Goal: Task Accomplishment & Management: Complete application form

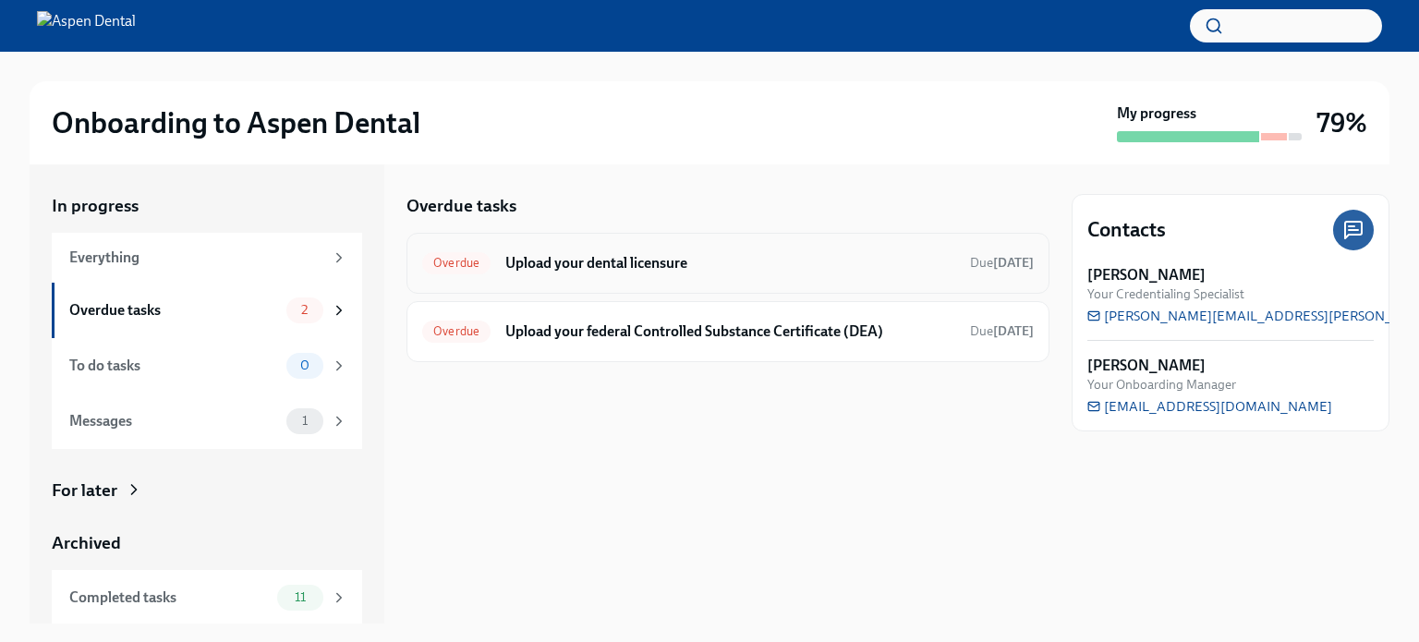
click at [572, 265] on h6 "Upload your dental licensure" at bounding box center [730, 263] width 450 height 20
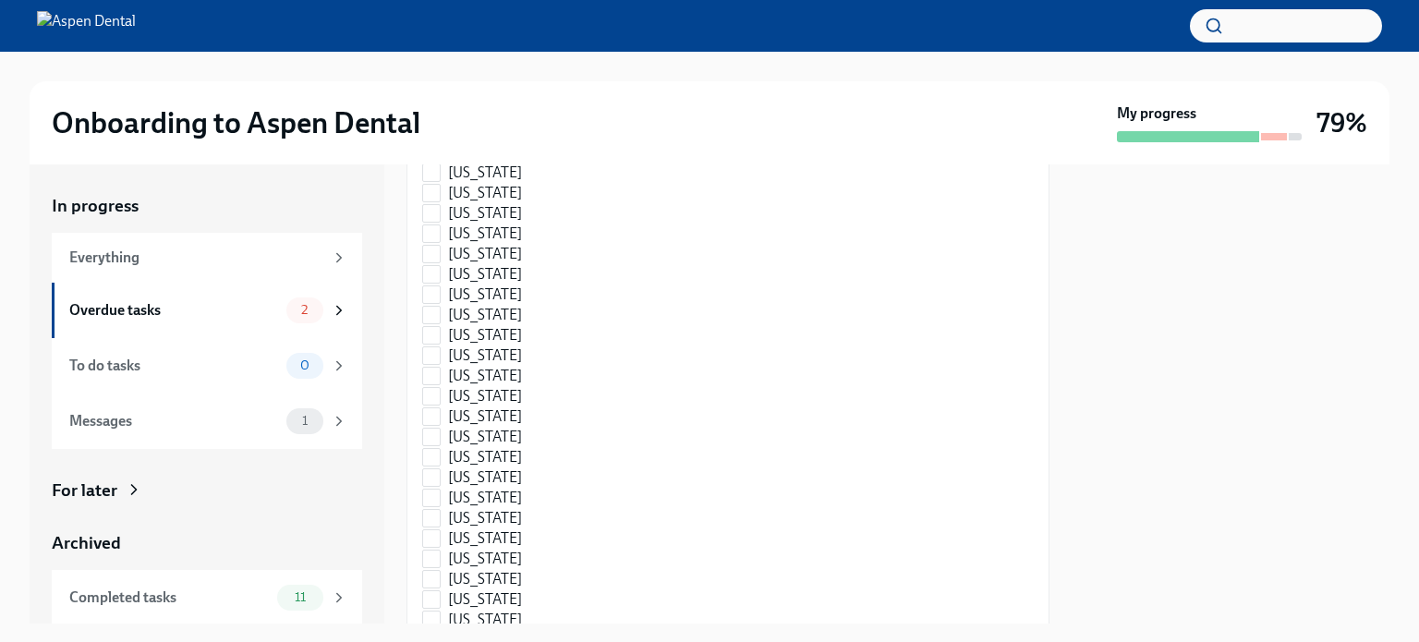
scroll to position [1176, 0]
click at [432, 499] on input "[US_STATE]" at bounding box center [431, 502] width 17 height 17
checkbox input "true"
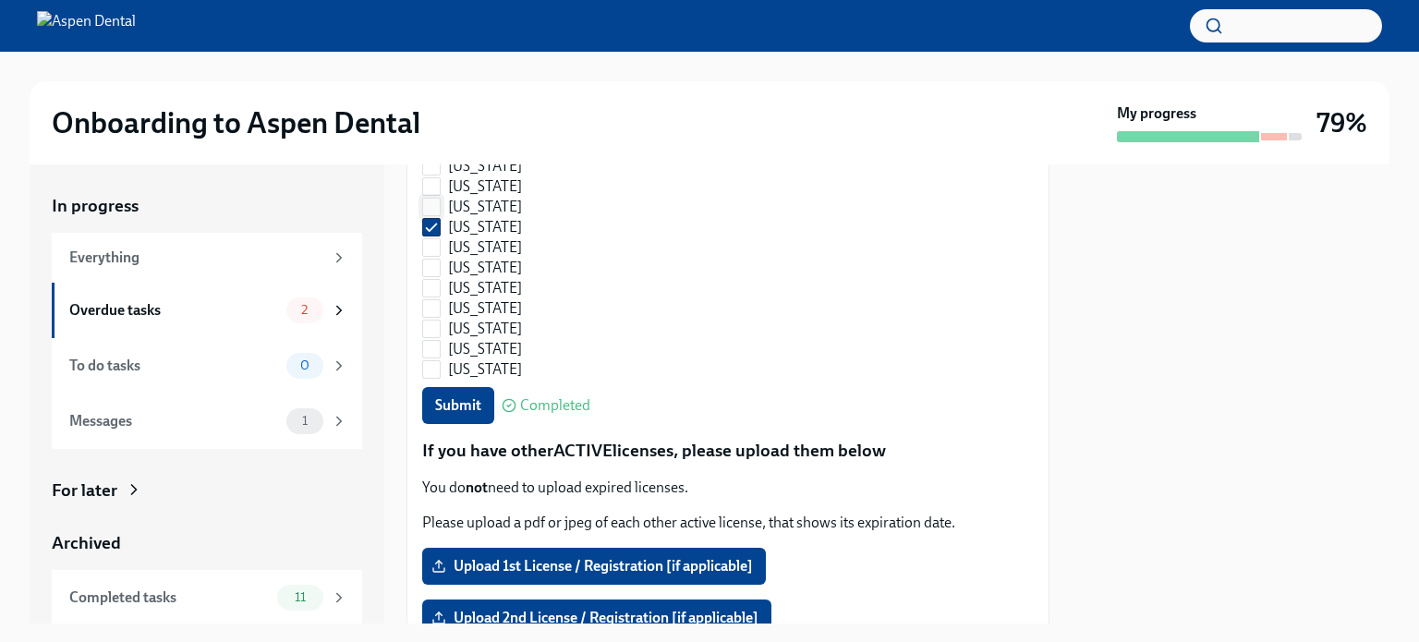
scroll to position [1547, 0]
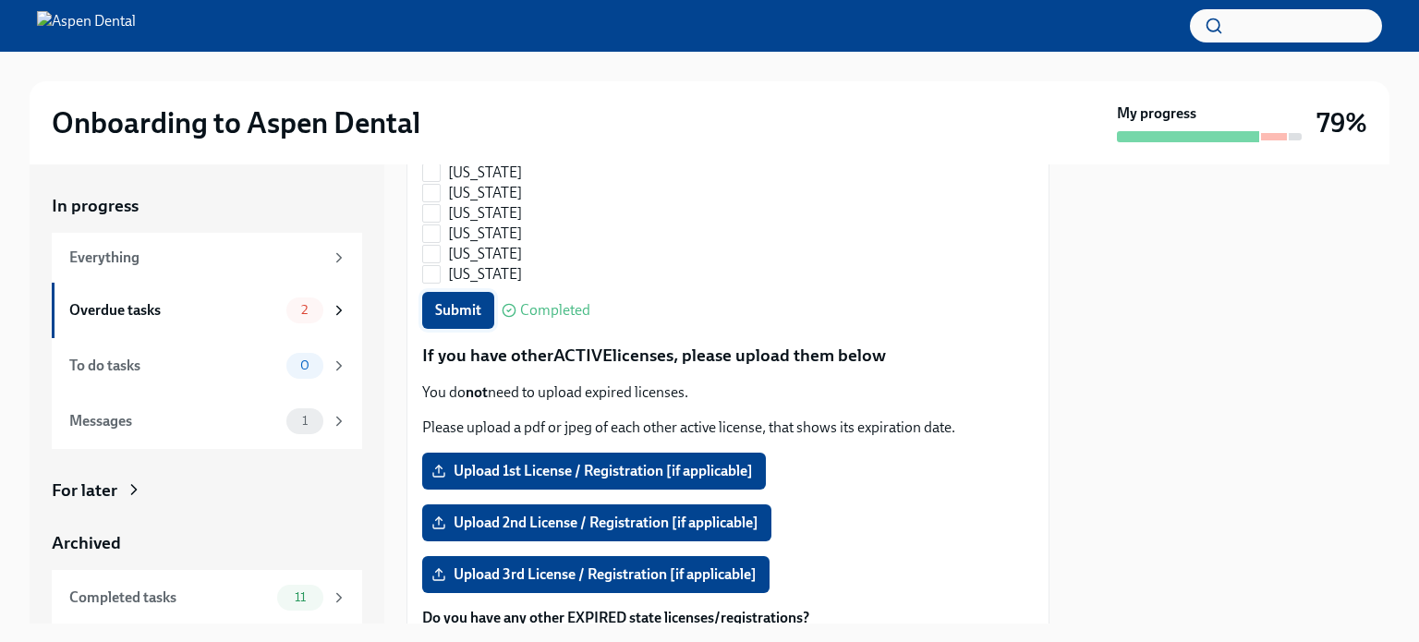
click at [467, 301] on span "Submit" at bounding box center [458, 310] width 46 height 18
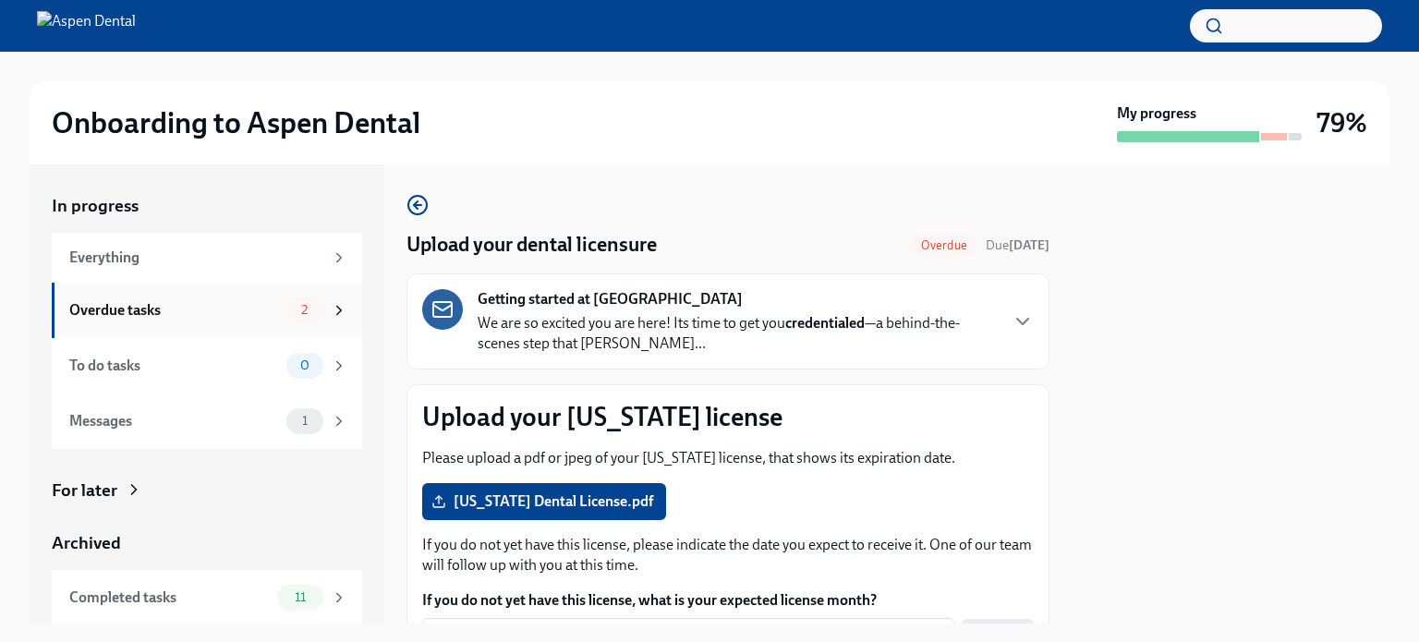
click at [97, 306] on div "Overdue tasks" at bounding box center [174, 310] width 210 height 20
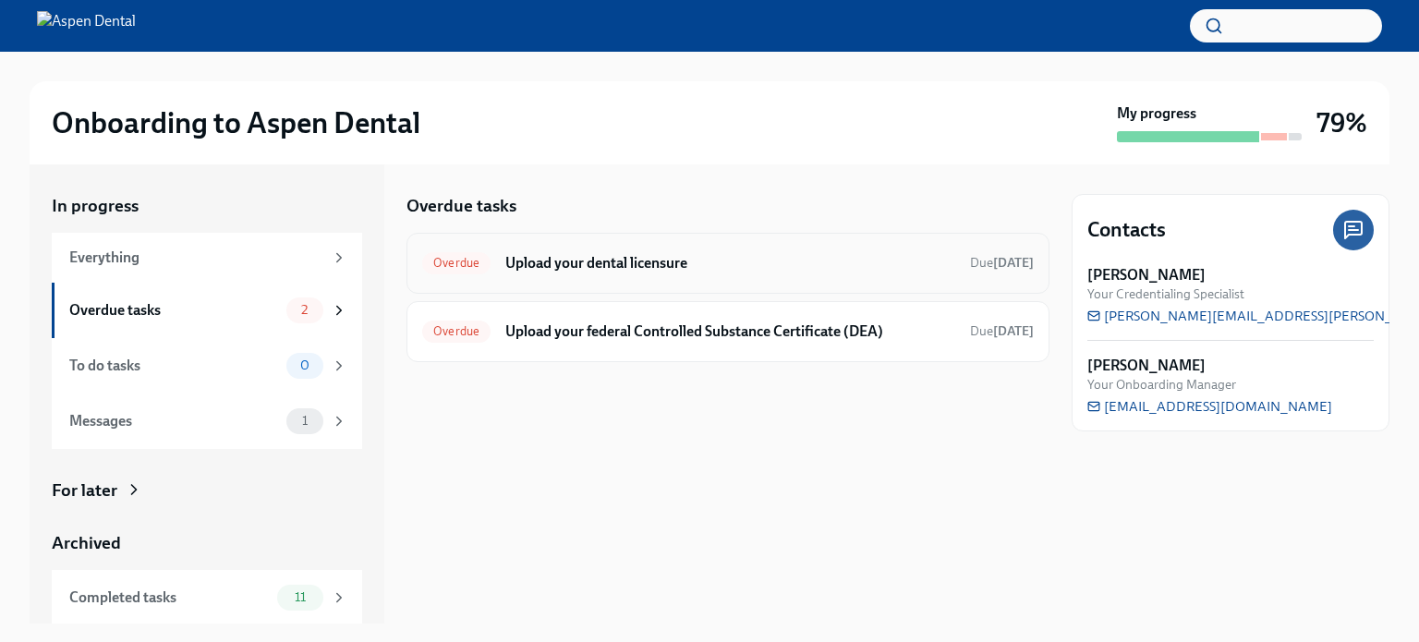
click at [462, 250] on div "Overdue Upload your dental licensure Due [DATE]" at bounding box center [728, 264] width 612 height 30
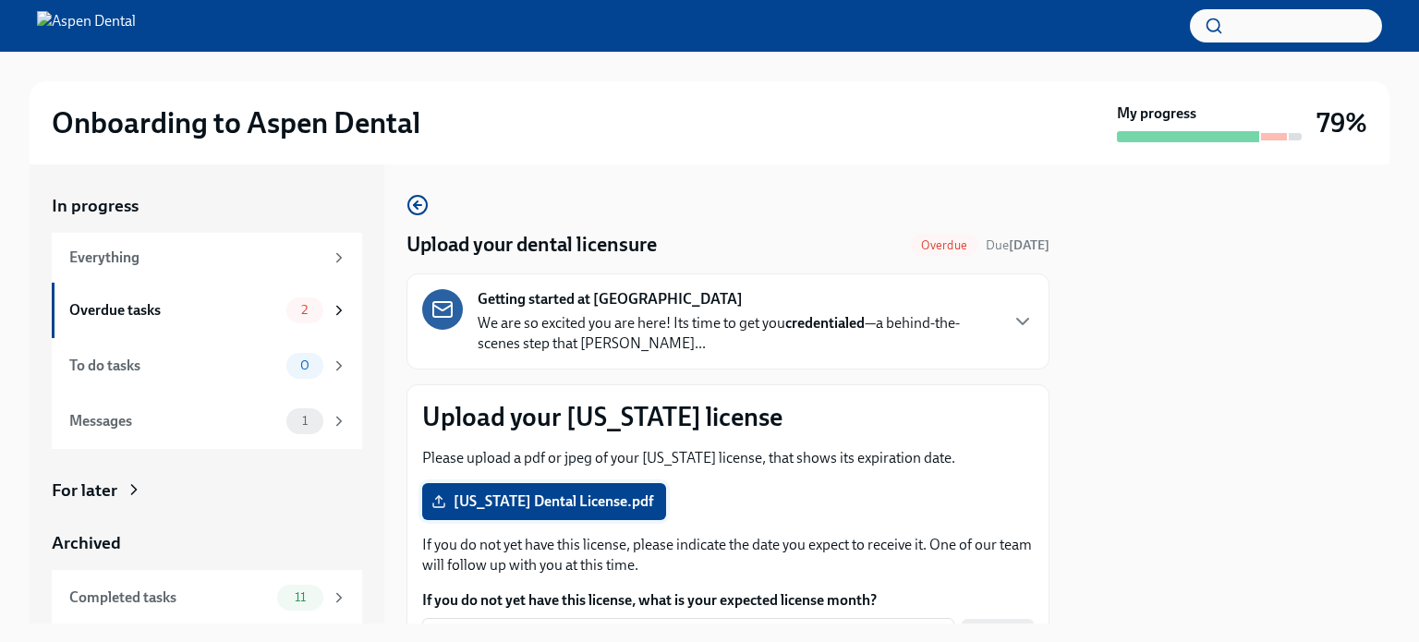
click at [436, 505] on icon at bounding box center [438, 501] width 15 height 15
click at [0, 0] on input "[US_STATE] Dental License.pdf" at bounding box center [0, 0] width 0 height 0
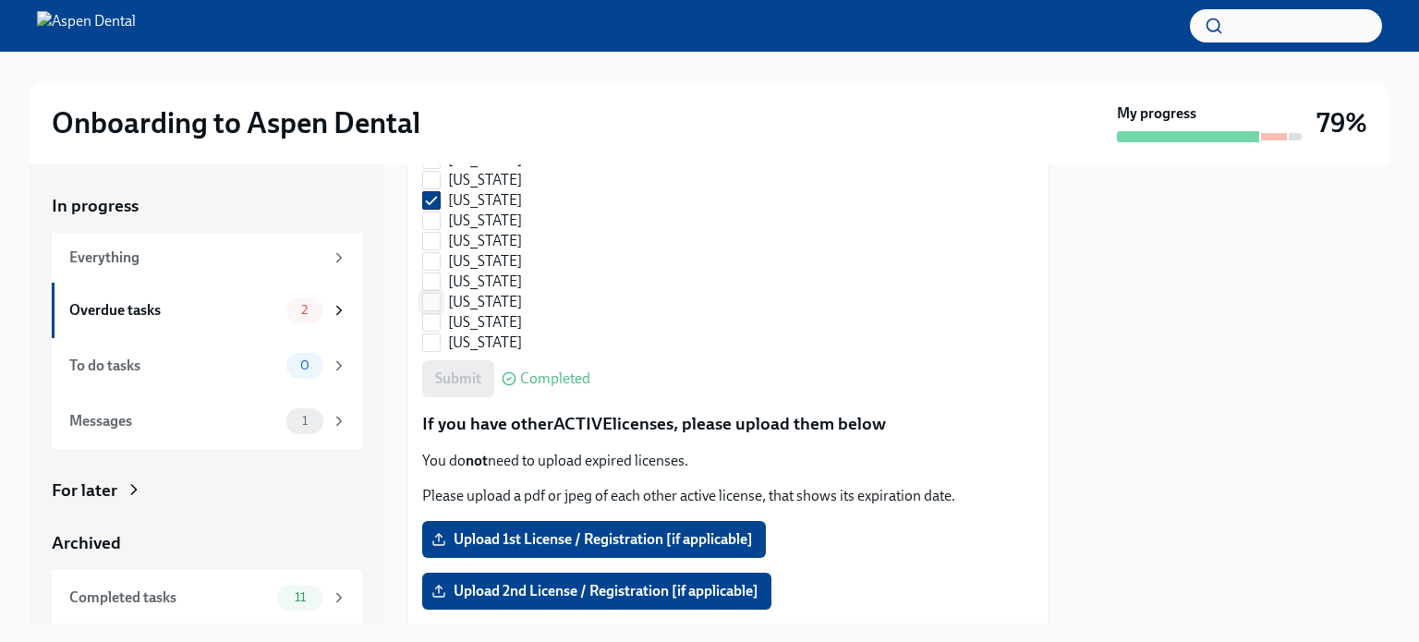
scroll to position [1463, 0]
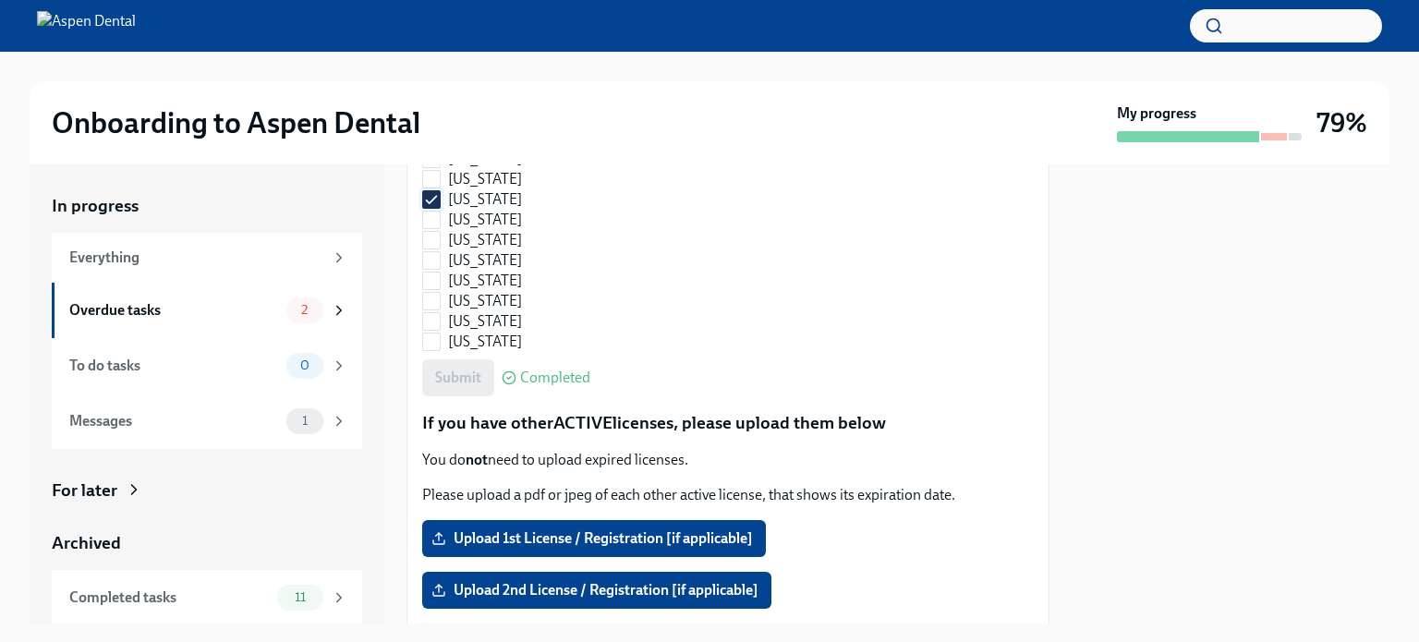
click at [429, 195] on input "[US_STATE]" at bounding box center [431, 199] width 17 height 17
checkbox input "false"
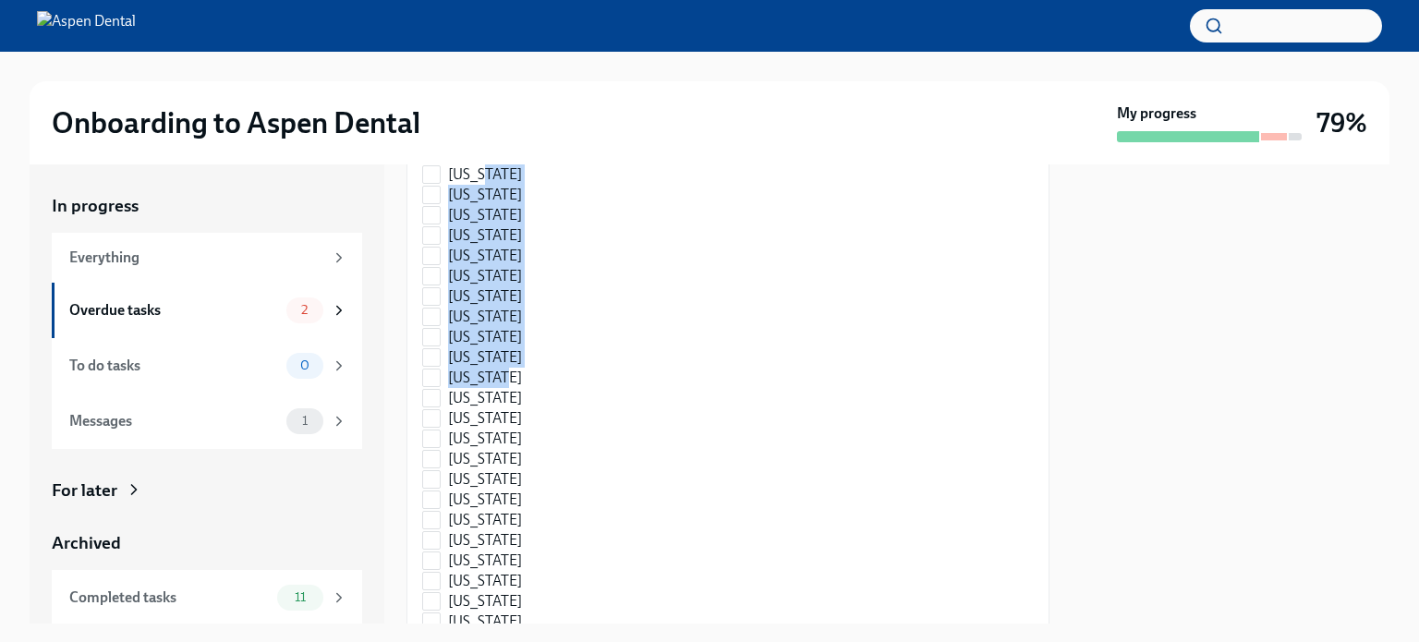
scroll to position [0, 0]
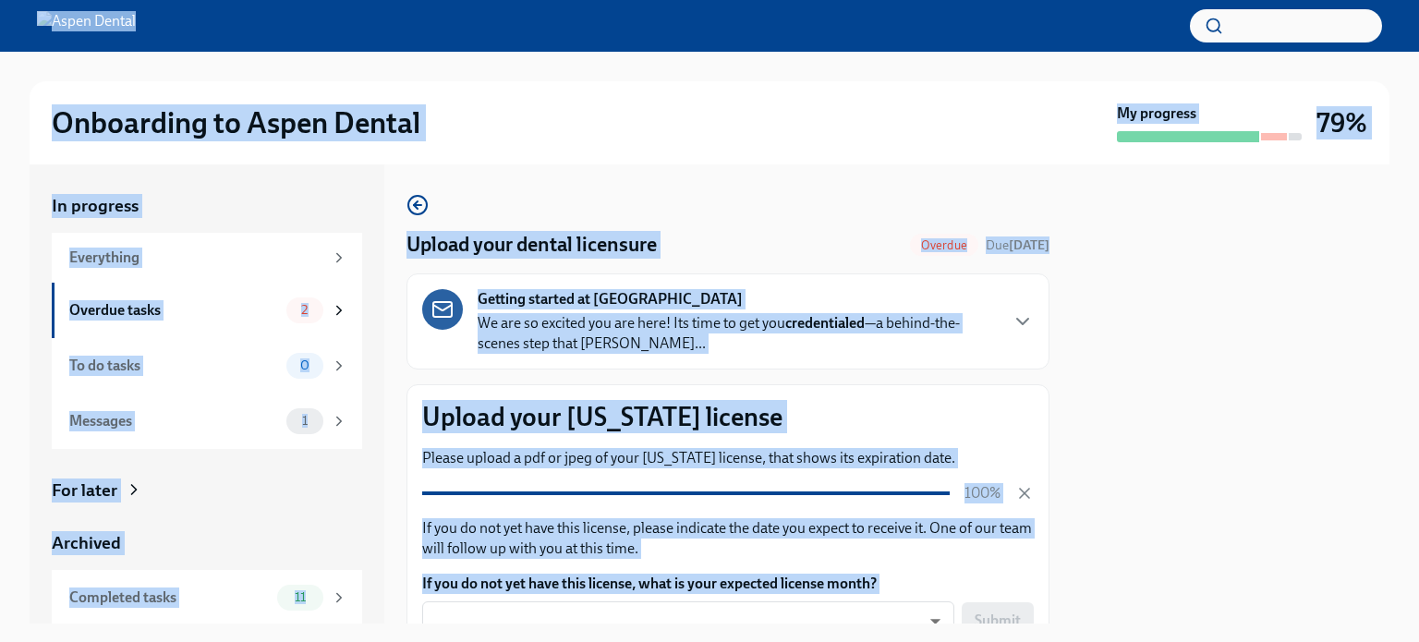
drag, startPoint x: 534, startPoint y: 372, endPoint x: 445, endPoint y: -112, distance: 492.2
click at [445, 0] on html "Onboarding to Aspen Dental My progress 79% In progress Everything Overdue tasks…" at bounding box center [709, 321] width 1419 height 642
click at [668, 176] on div "Upload your dental licensure Overdue Due [DATE] Getting started at [GEOGRAPHIC_…" at bounding box center [728, 393] width 643 height 459
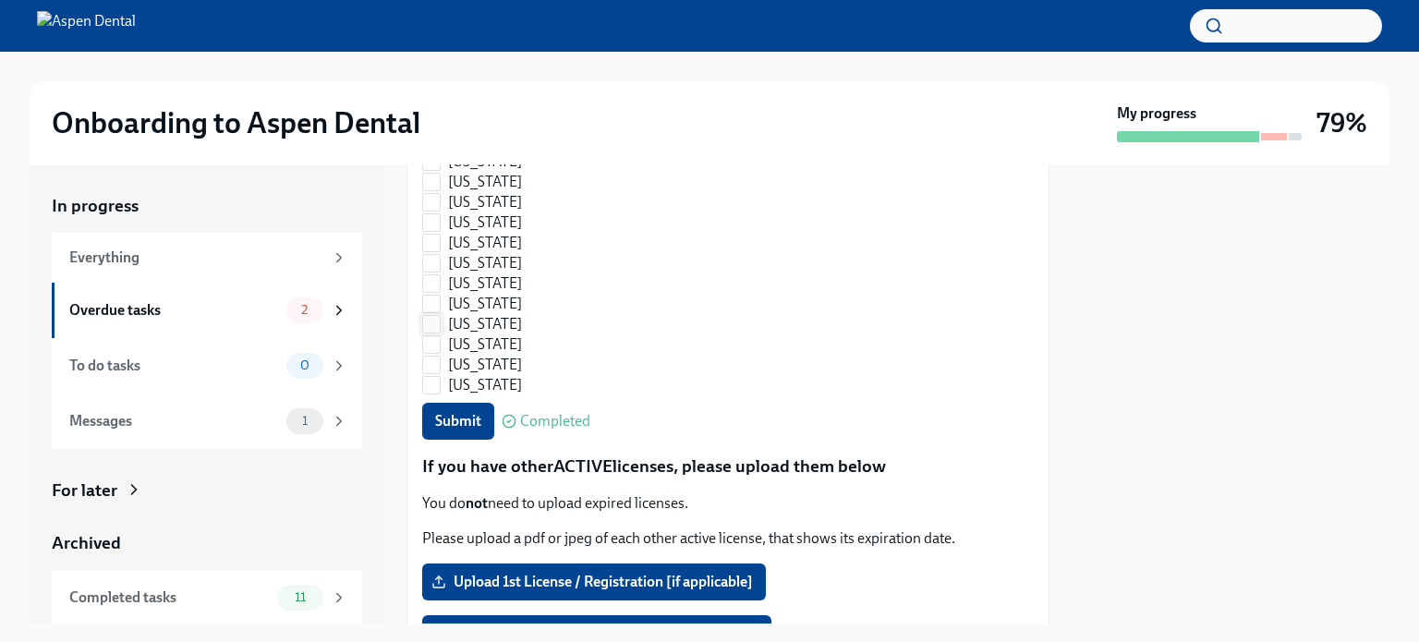
scroll to position [1420, 0]
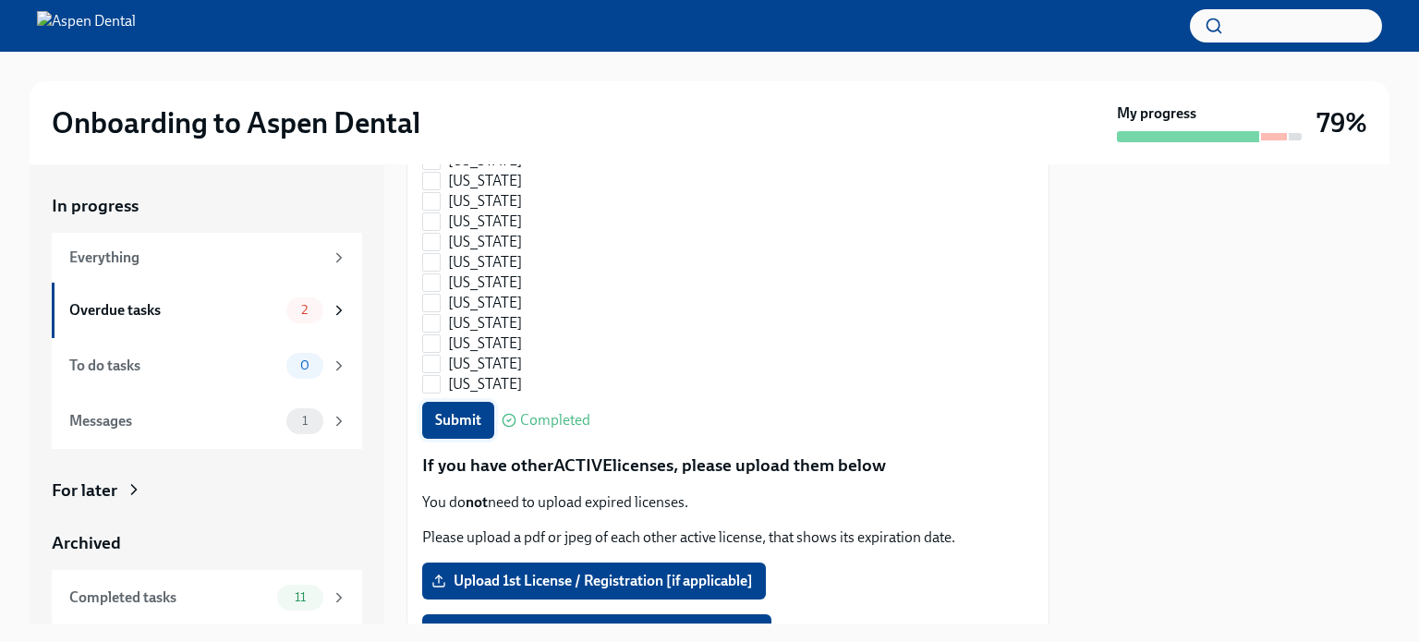
click at [456, 419] on span "Submit" at bounding box center [458, 420] width 46 height 18
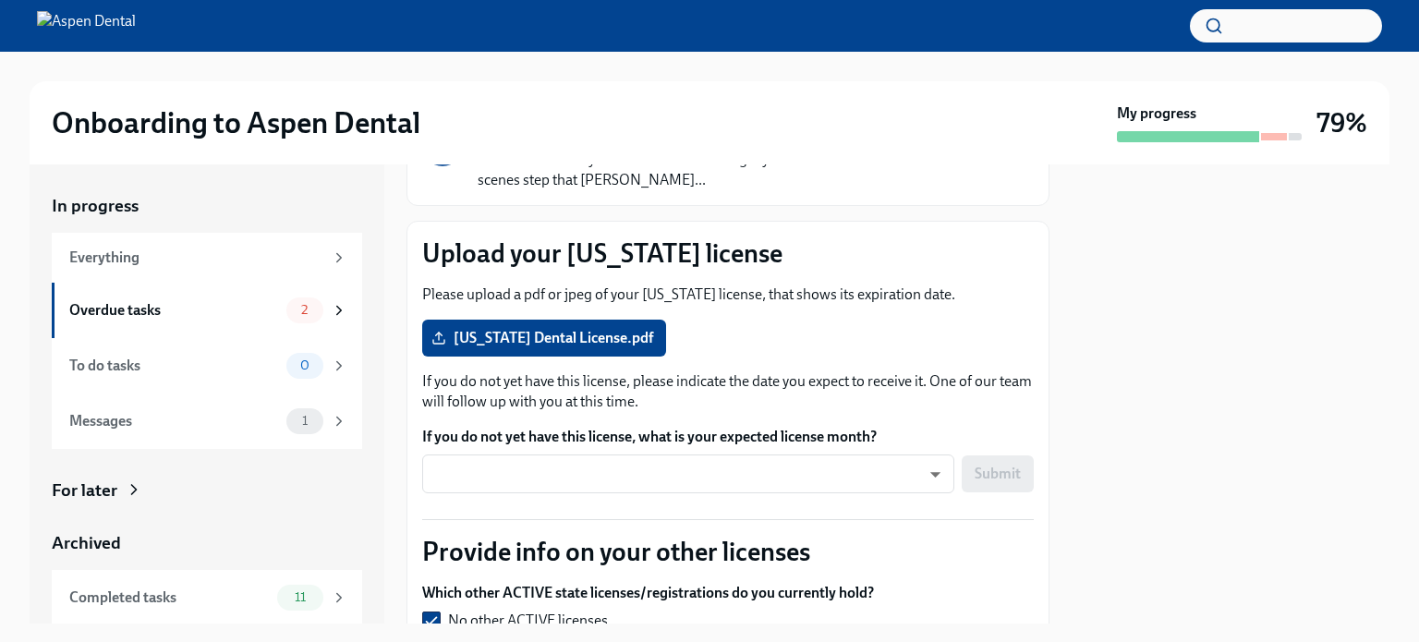
scroll to position [166, 0]
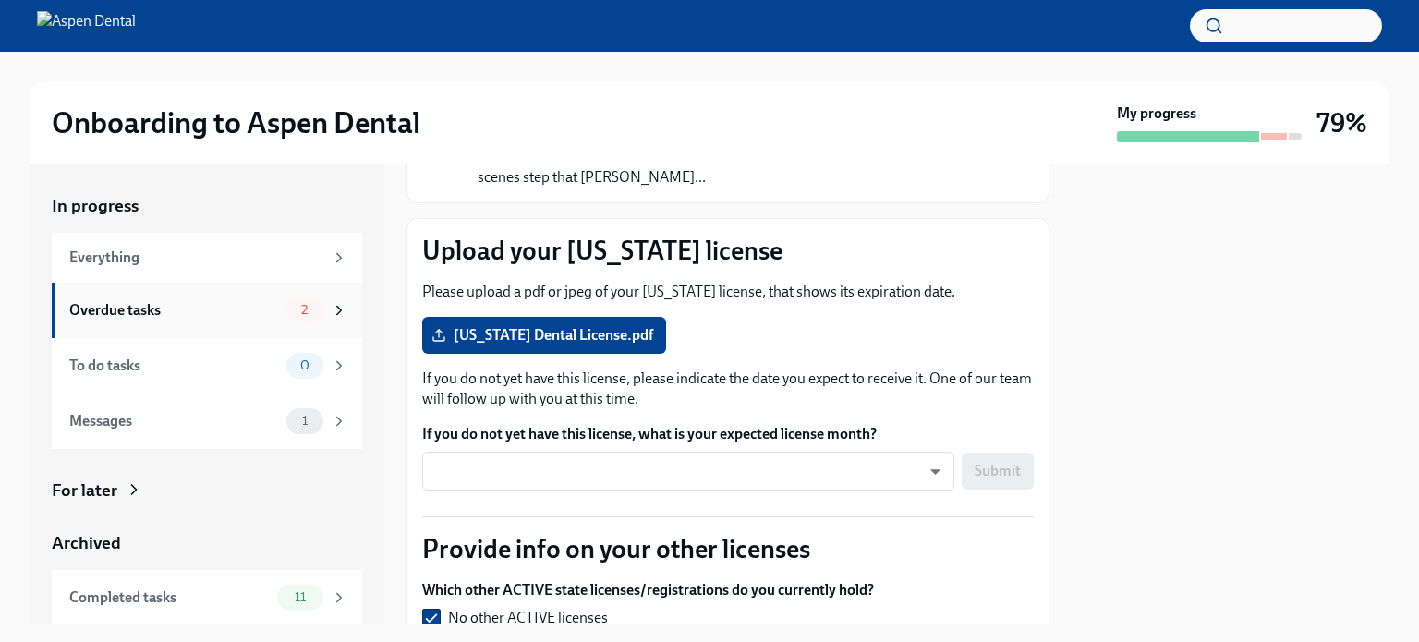
click at [99, 308] on div "Overdue tasks" at bounding box center [174, 310] width 210 height 20
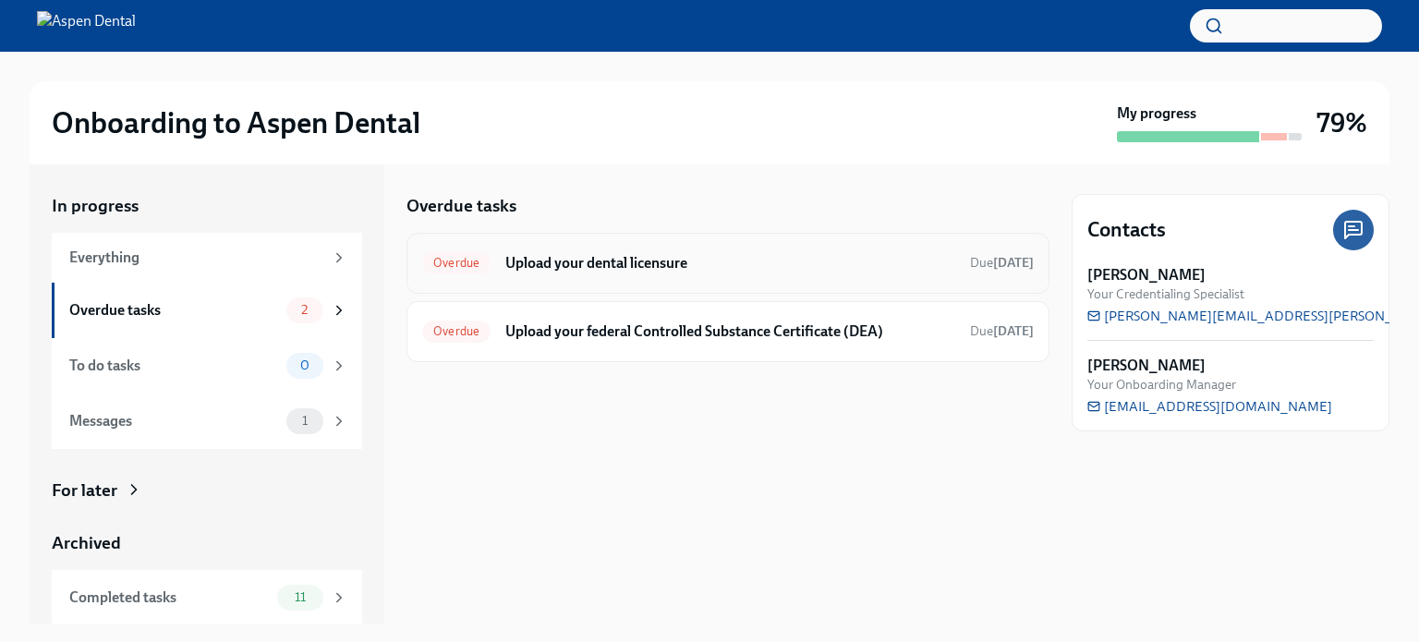
click at [562, 256] on h6 "Upload your dental licensure" at bounding box center [730, 263] width 450 height 20
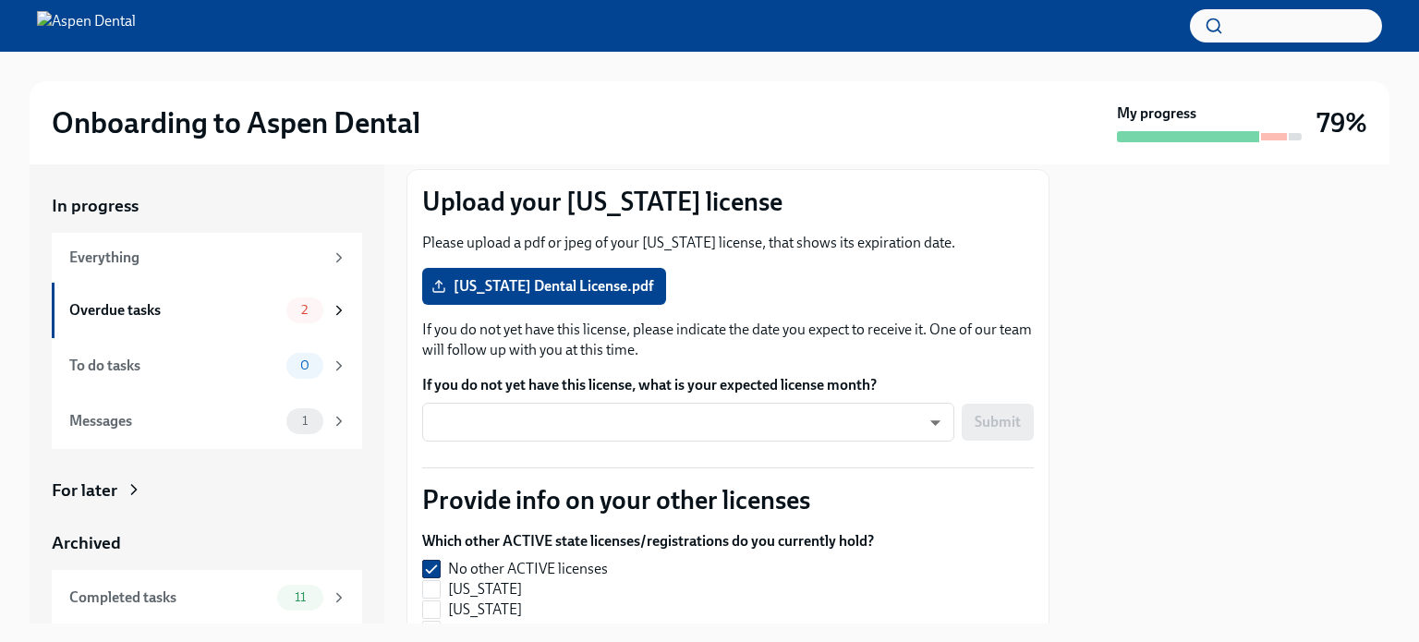
scroll to position [221, 0]
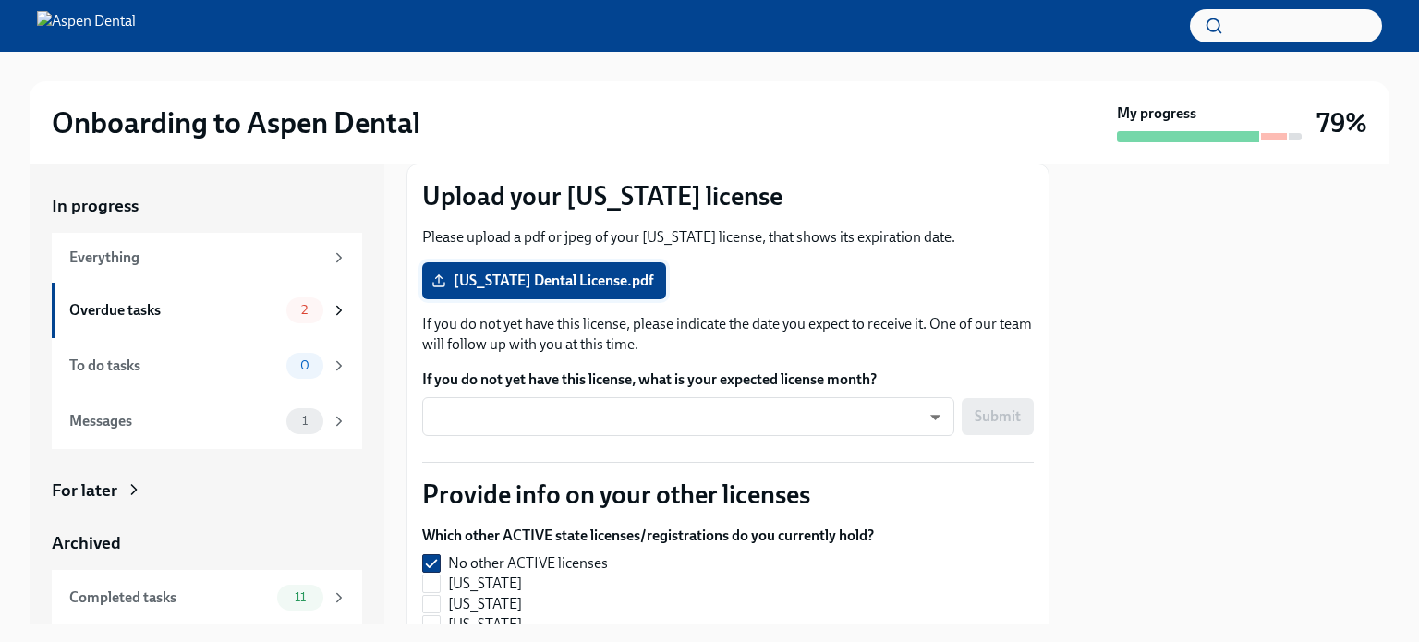
click at [493, 289] on label "[US_STATE] Dental License.pdf" at bounding box center [544, 280] width 244 height 37
click at [0, 0] on input "[US_STATE] Dental License.pdf" at bounding box center [0, 0] width 0 height 0
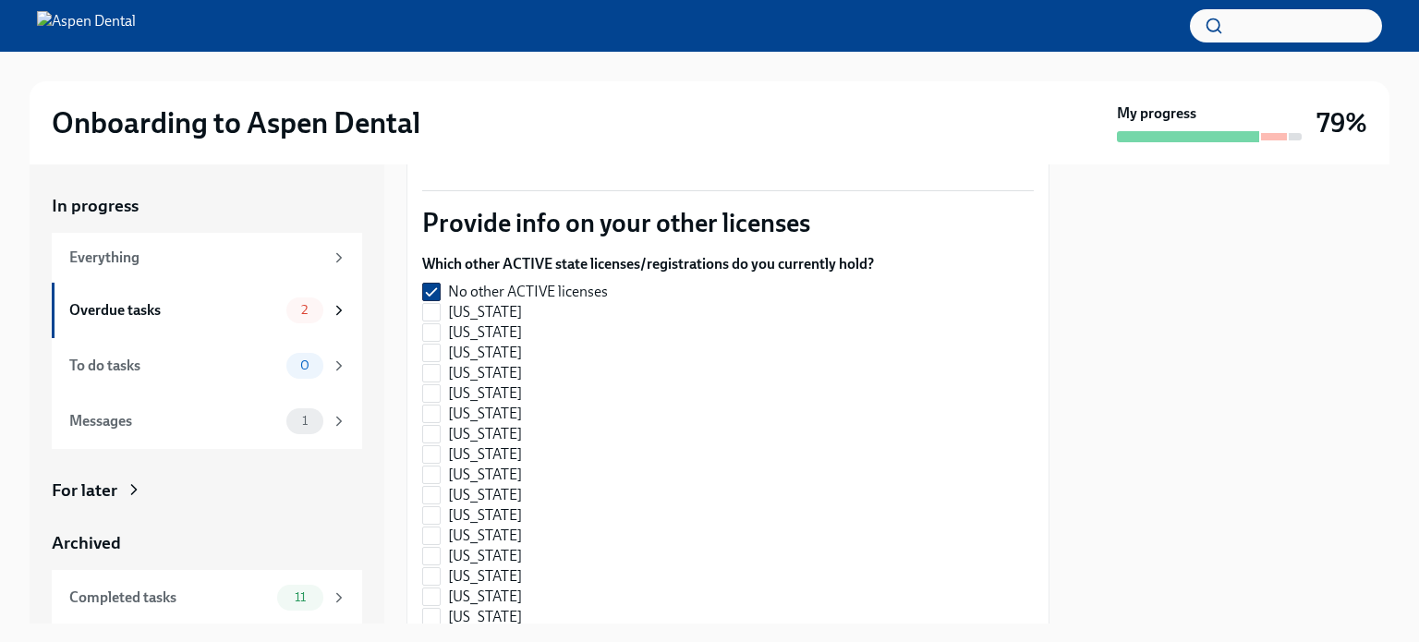
scroll to position [477, 0]
click at [109, 406] on div "Messages 1" at bounding box center [207, 421] width 310 height 55
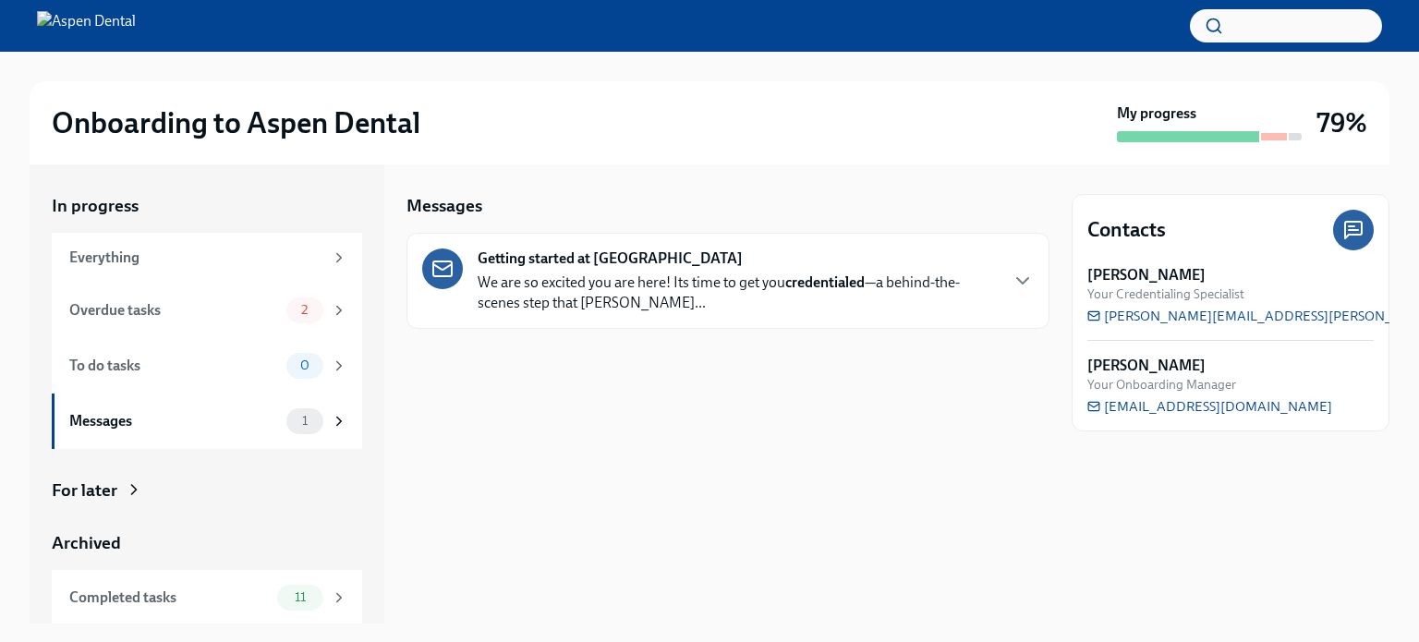
click at [819, 293] on p "We are so excited you are here! Its time to get you credentialed —a behind-the-…" at bounding box center [737, 293] width 519 height 41
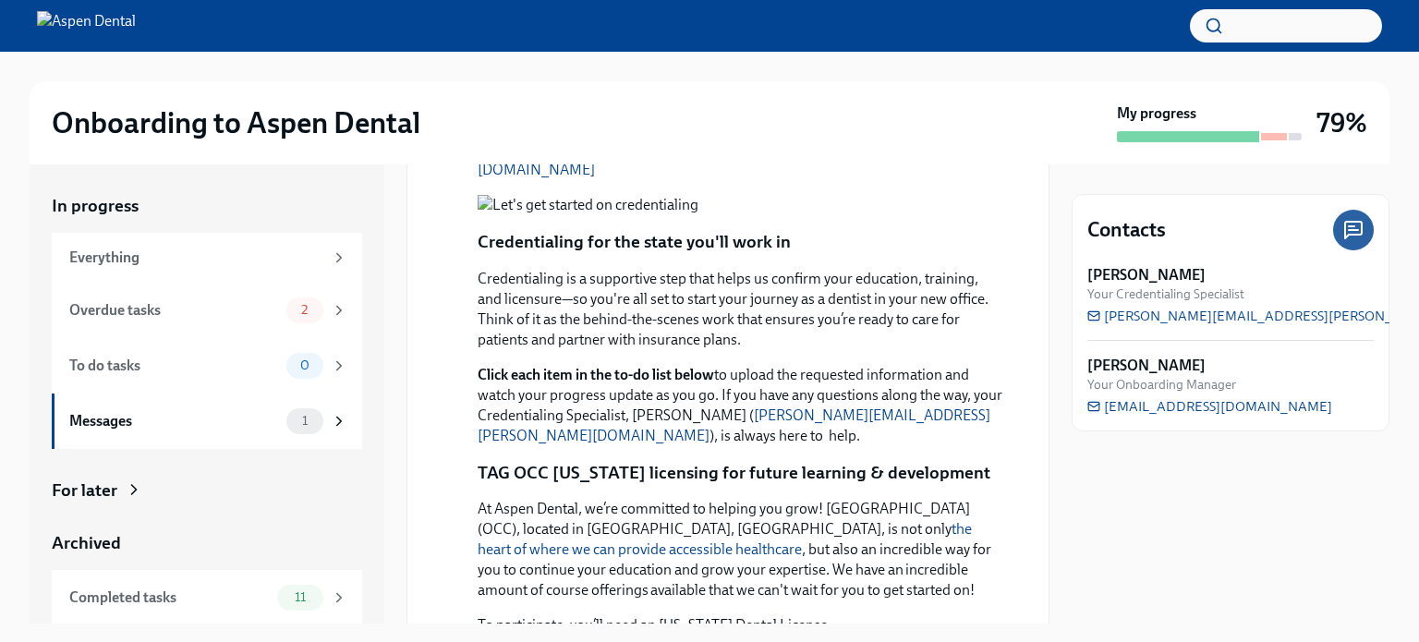
scroll to position [759, 0]
click at [1354, 222] on icon at bounding box center [1353, 230] width 17 height 17
click at [116, 305] on div "Overdue tasks" at bounding box center [174, 310] width 210 height 20
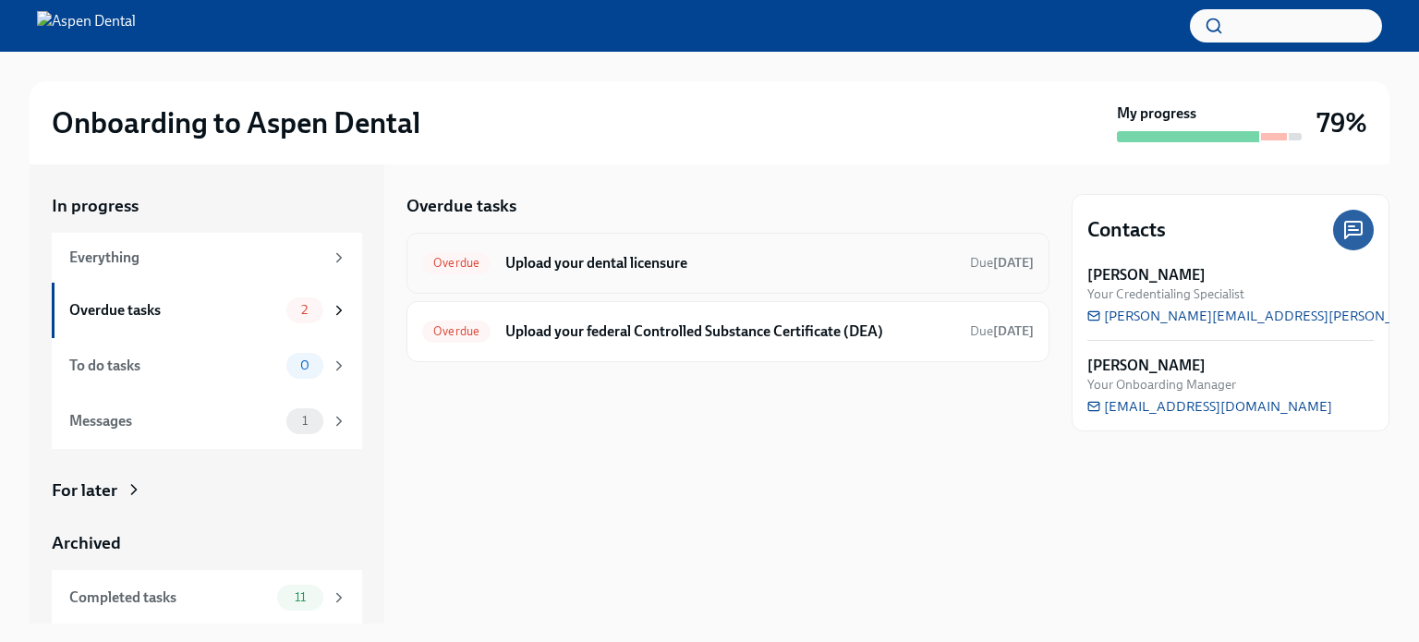
click at [622, 263] on h6 "Upload your dental licensure" at bounding box center [730, 263] width 450 height 20
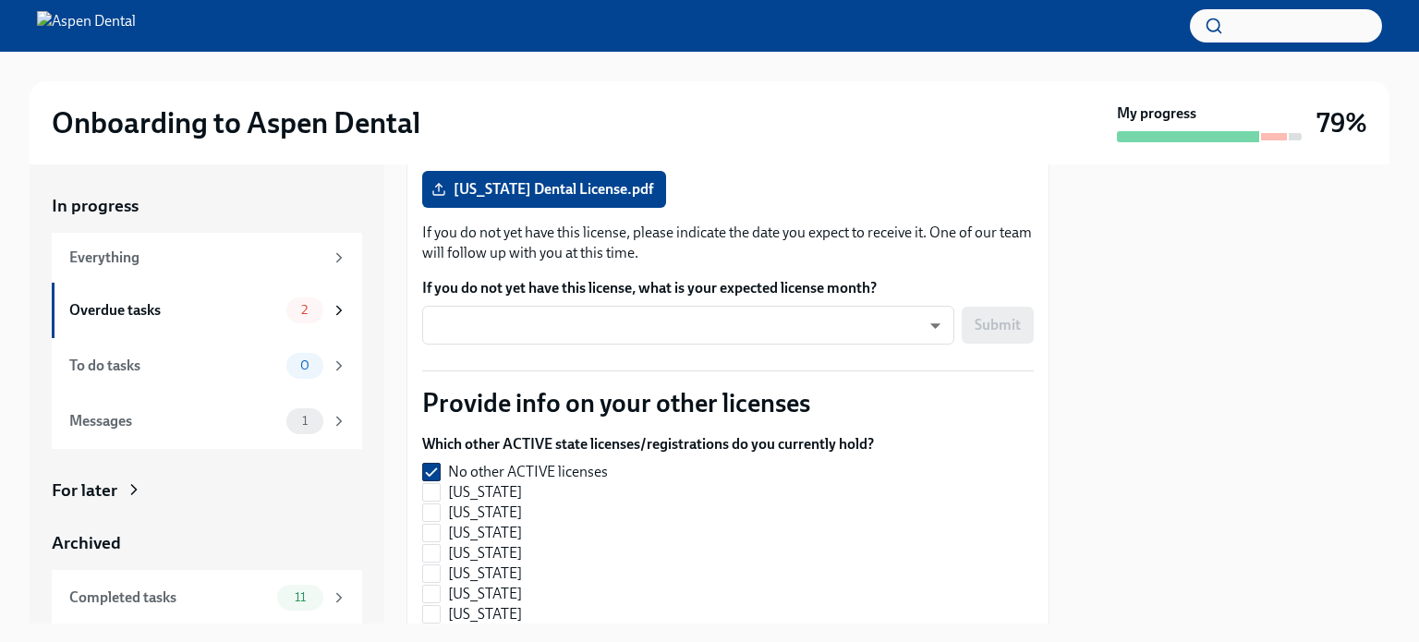
scroll to position [314, 0]
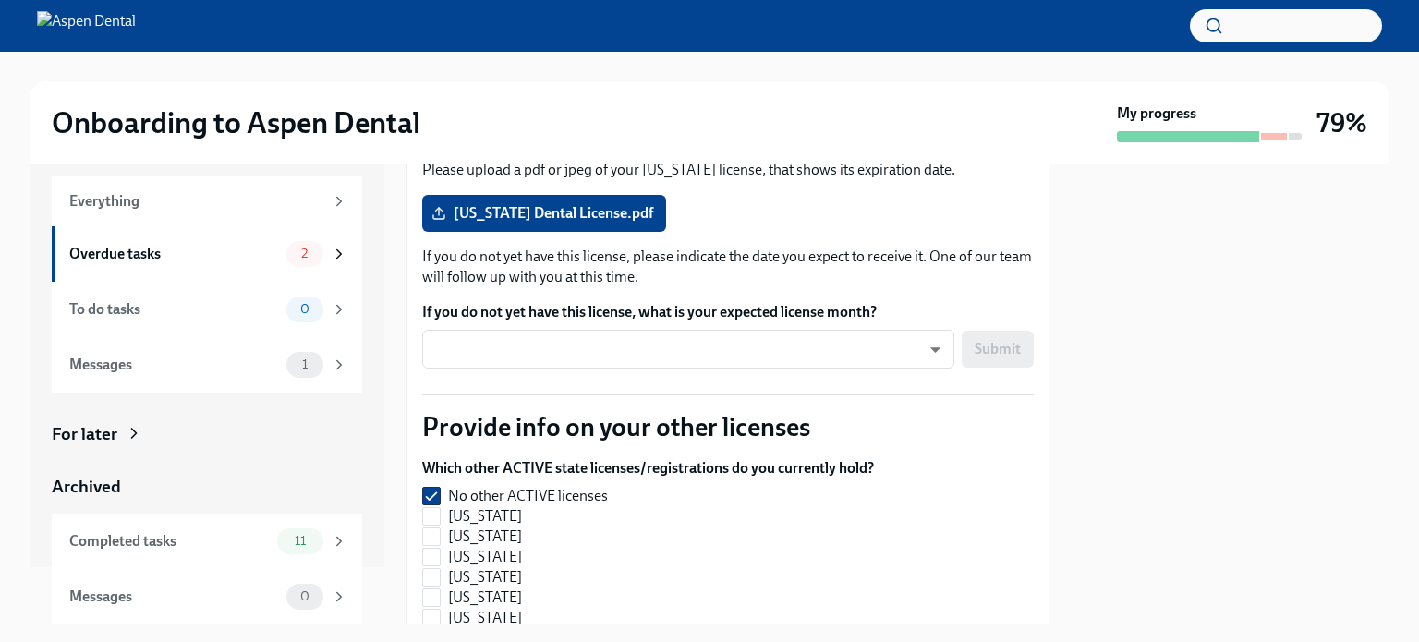
scroll to position [288, 0]
click at [102, 250] on div "Overdue tasks" at bounding box center [174, 254] width 210 height 20
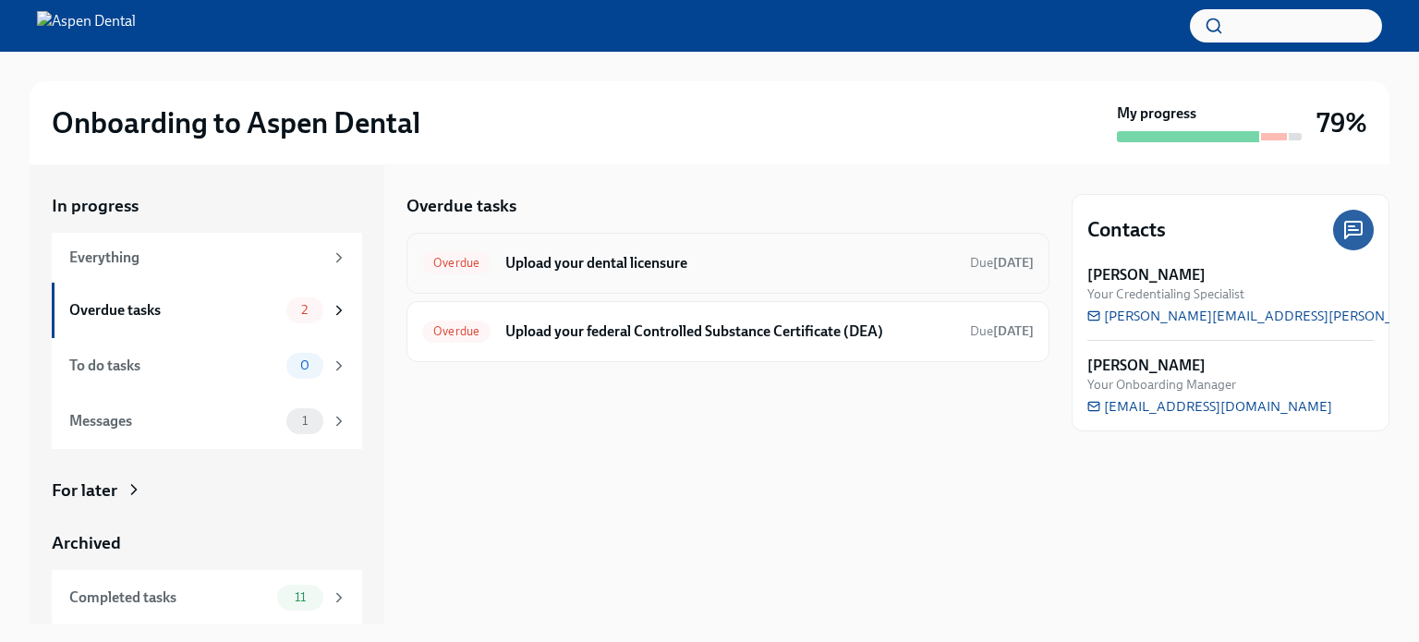
click at [555, 268] on h6 "Upload your dental licensure" at bounding box center [730, 263] width 450 height 20
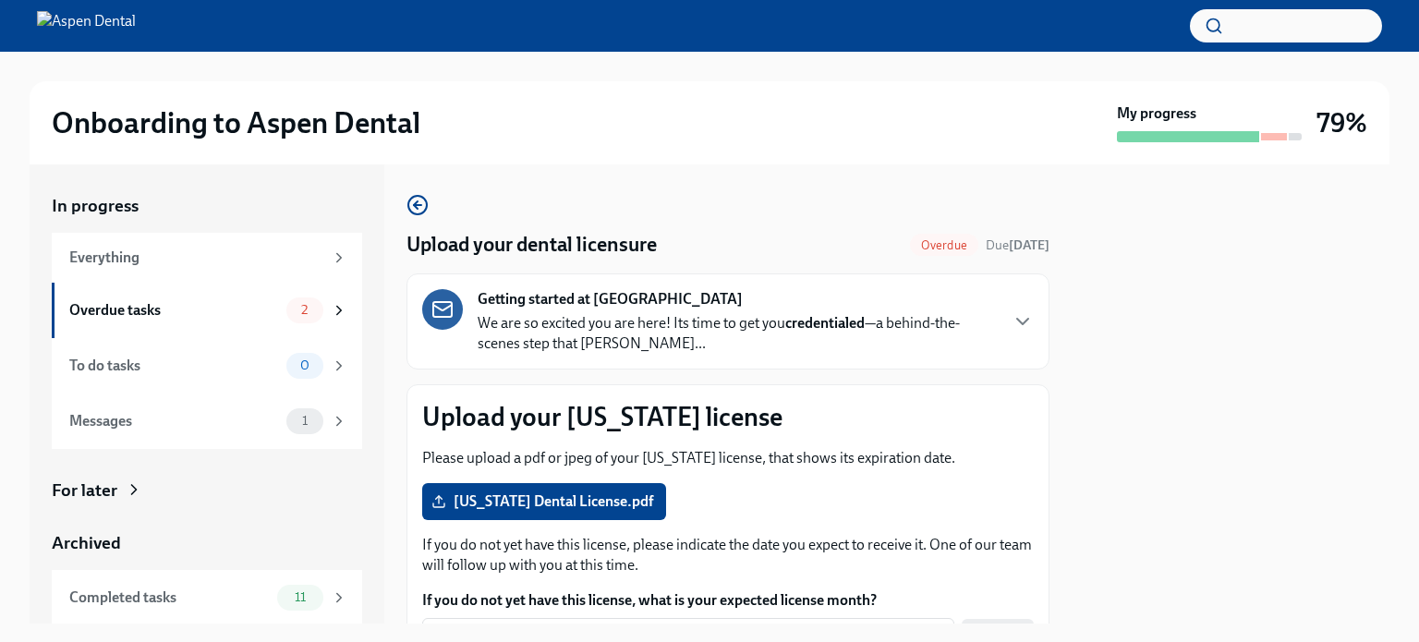
click at [589, 131] on div "Onboarding to Aspen Dental" at bounding box center [581, 122] width 1058 height 37
click at [510, 106] on div "Onboarding to Aspen Dental" at bounding box center [581, 122] width 1058 height 37
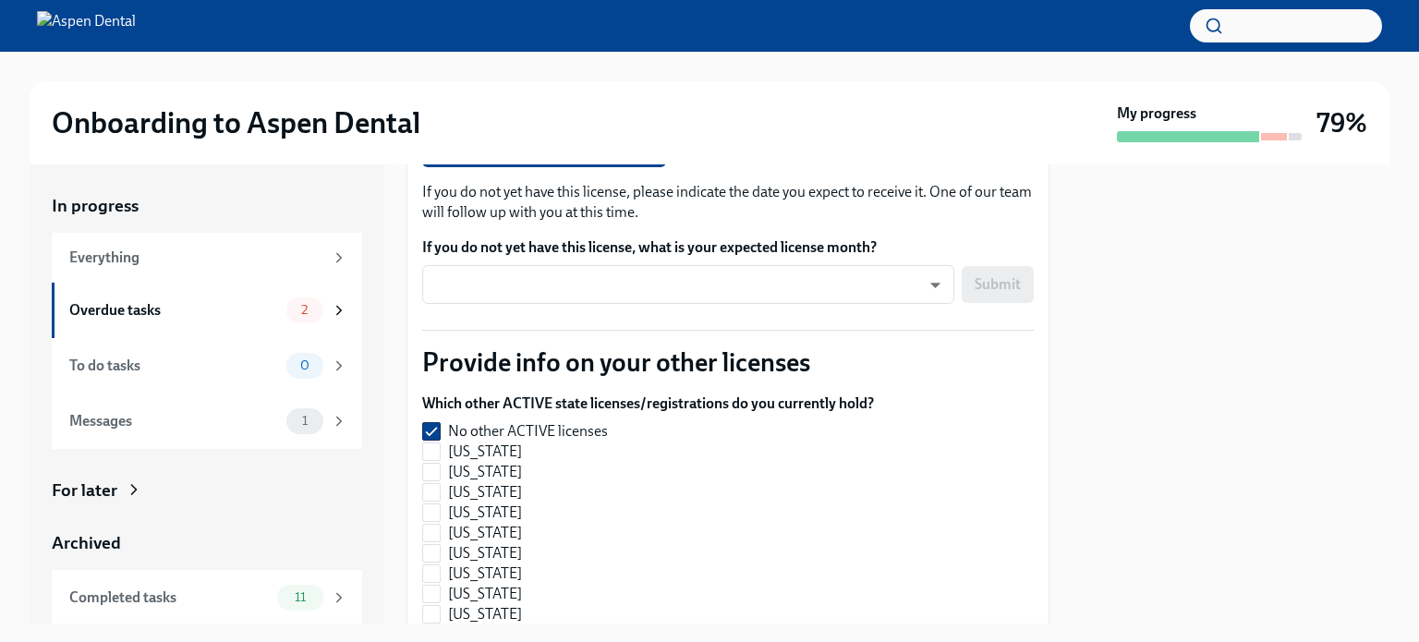
scroll to position [354, 0]
click at [113, 262] on div "Everything" at bounding box center [196, 258] width 254 height 20
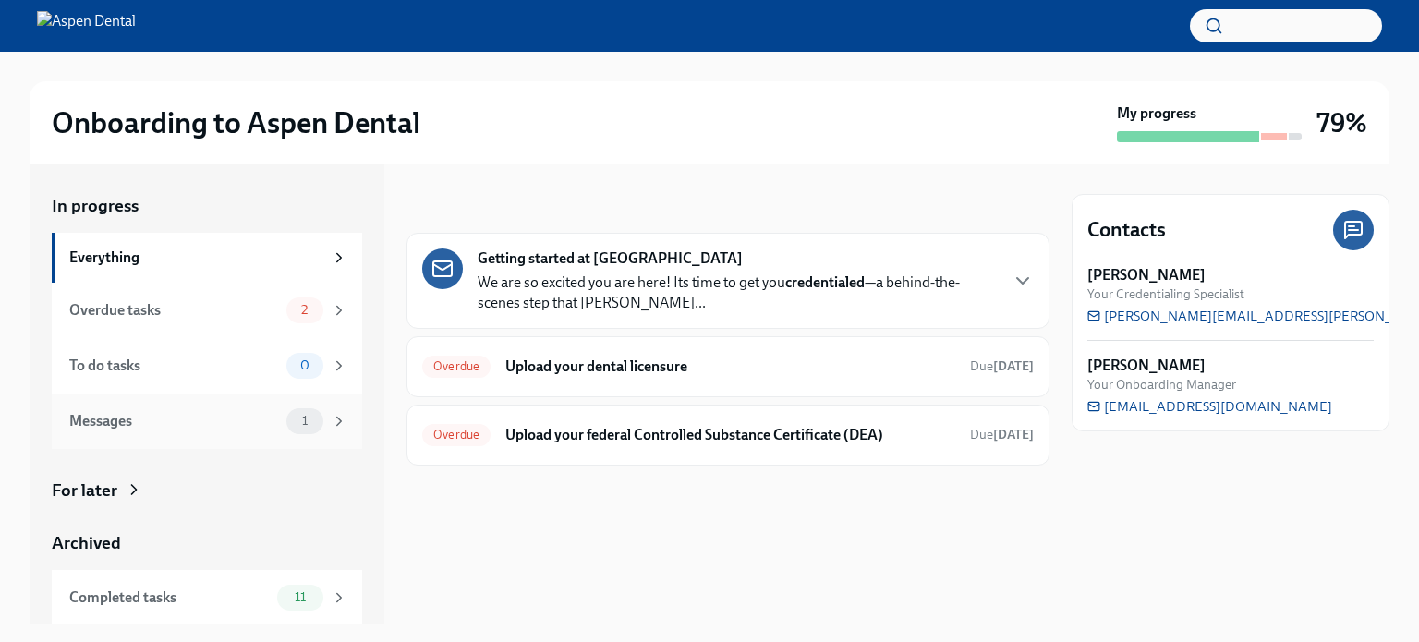
scroll to position [56, 0]
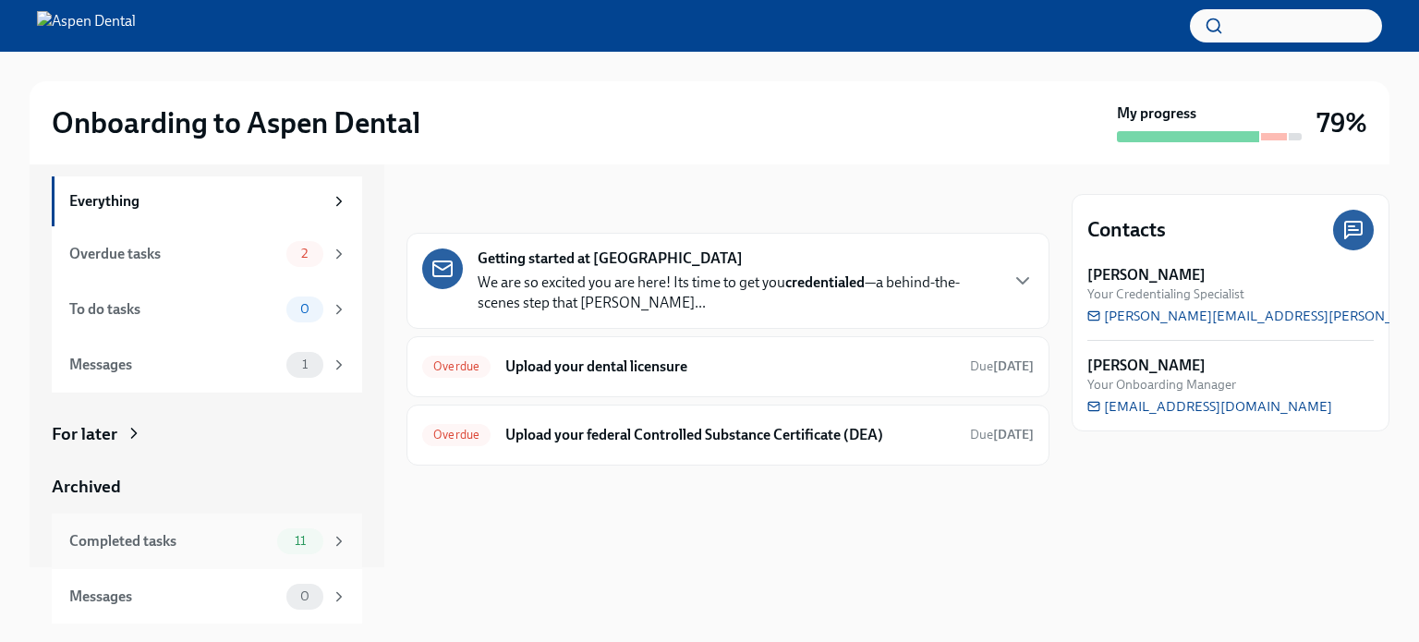
click at [152, 521] on div "Completed tasks 11" at bounding box center [207, 541] width 310 height 55
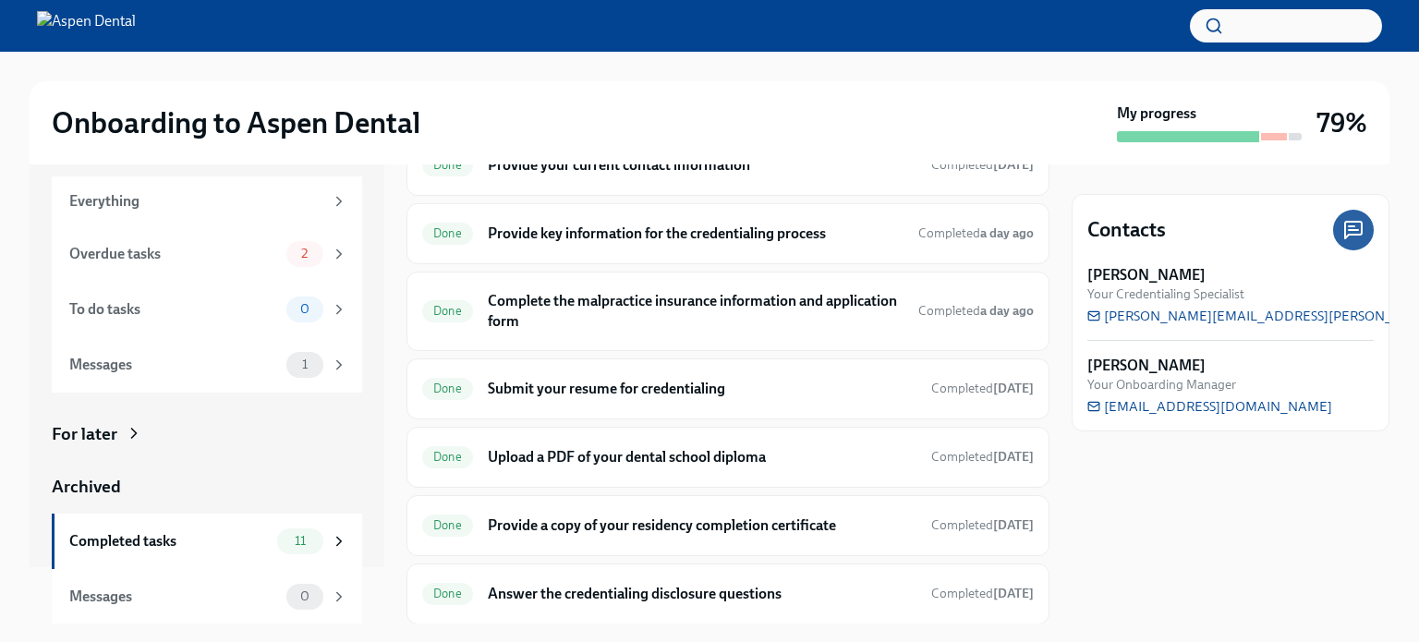
scroll to position [140, 0]
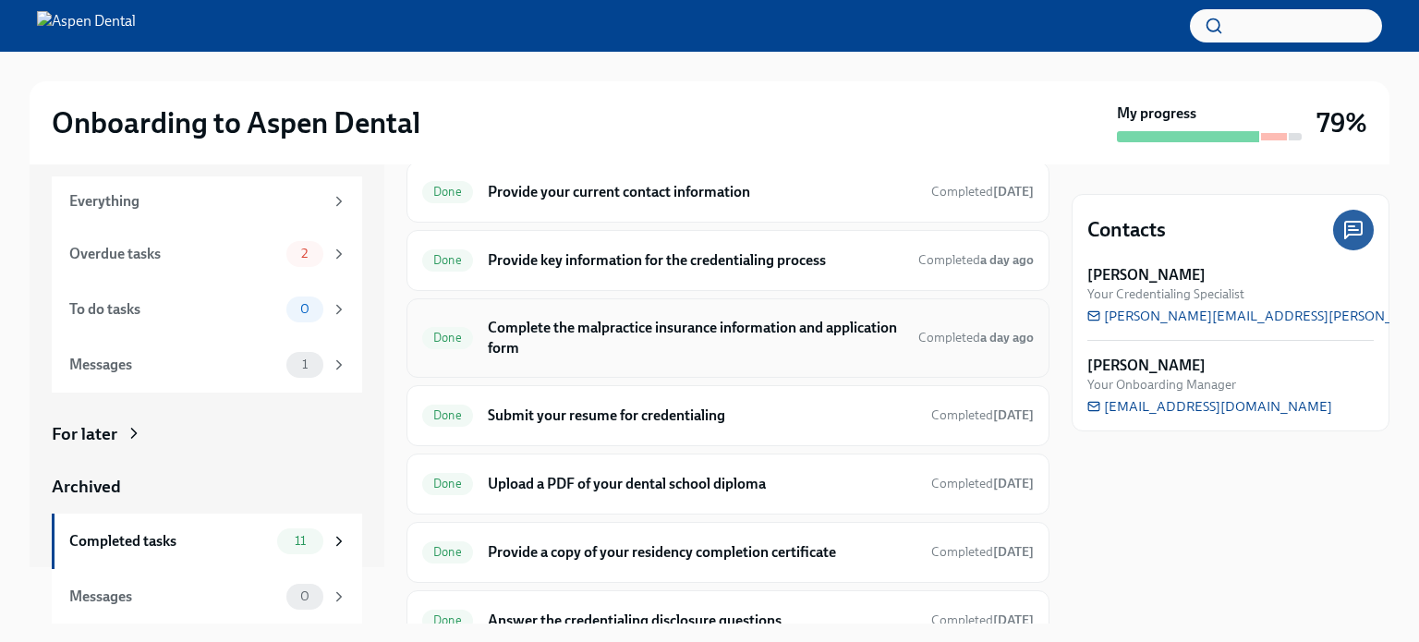
click at [674, 329] on h6 "Complete the malpractice insurance information and application form" at bounding box center [696, 338] width 416 height 41
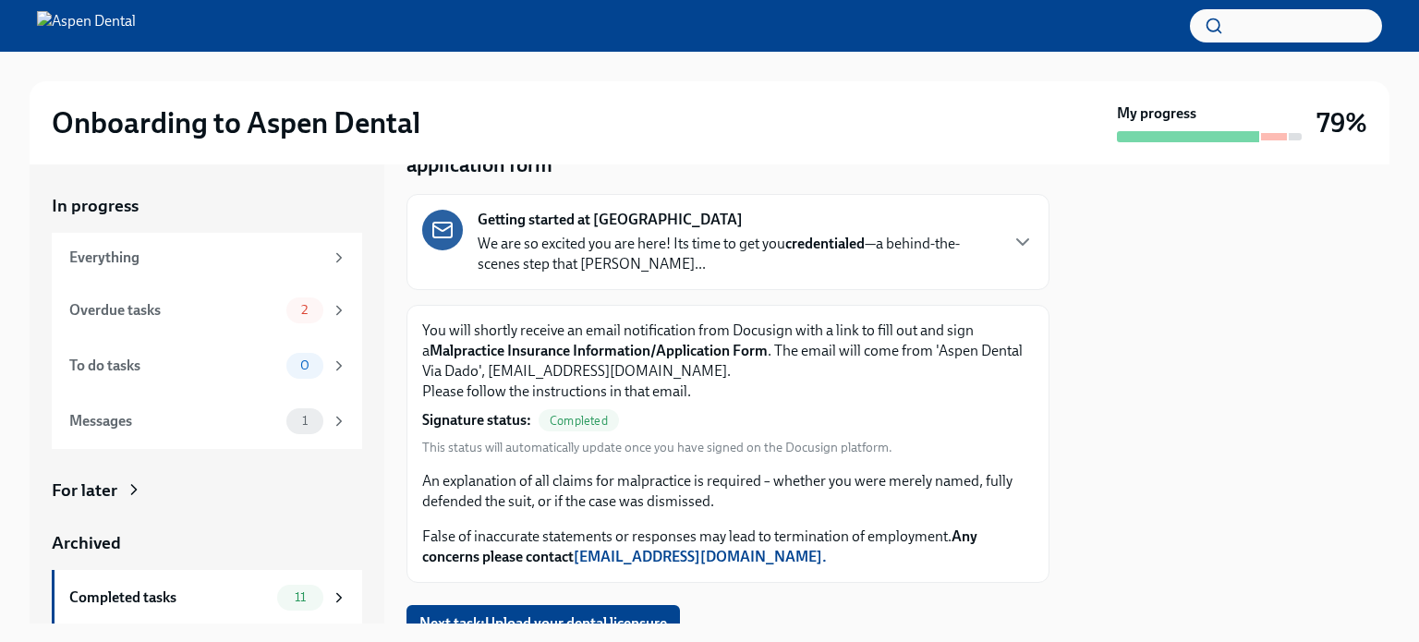
scroll to position [104, 0]
